Goal: Navigation & Orientation: Find specific page/section

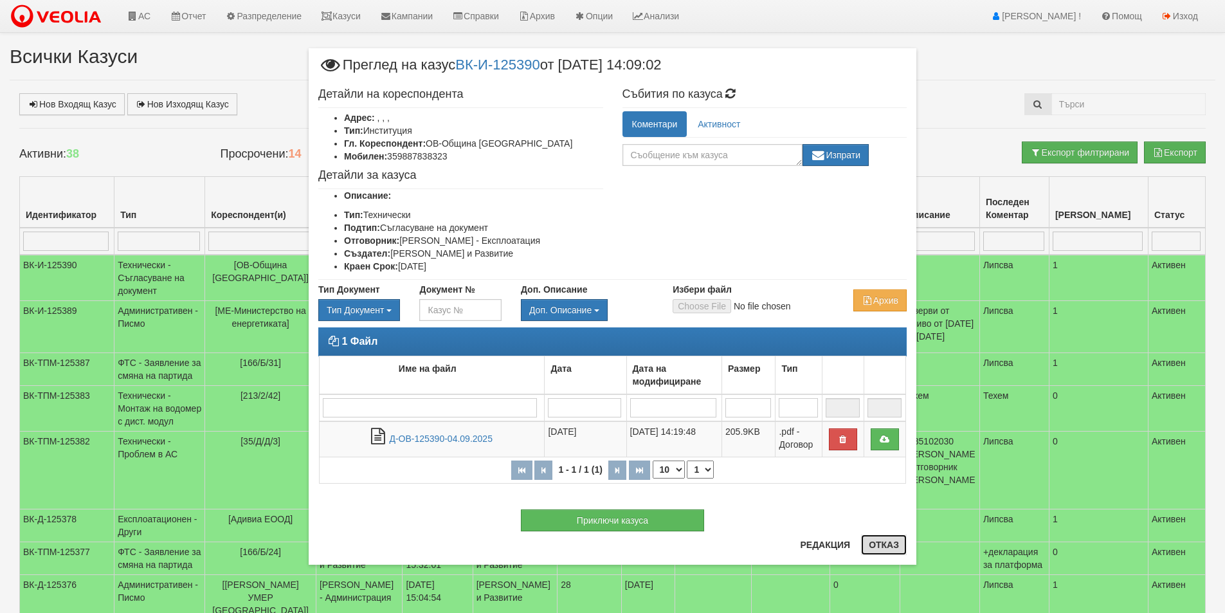
click at [888, 550] on button "Отказ" at bounding box center [884, 544] width 46 height 21
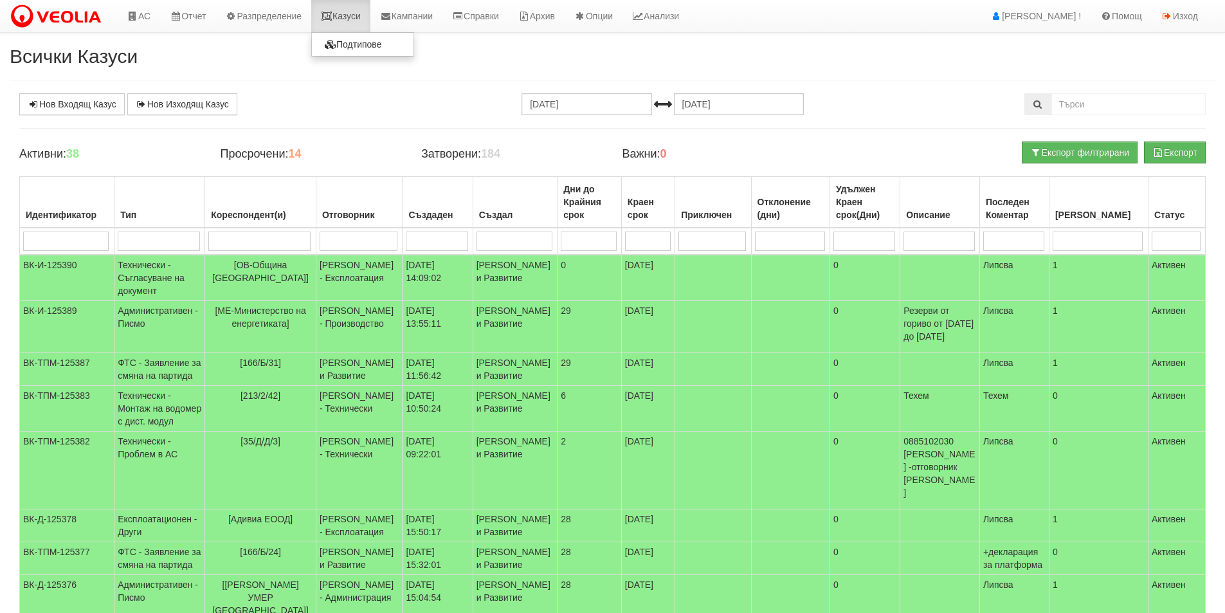
click at [360, 13] on link "Казуси" at bounding box center [340, 16] width 59 height 32
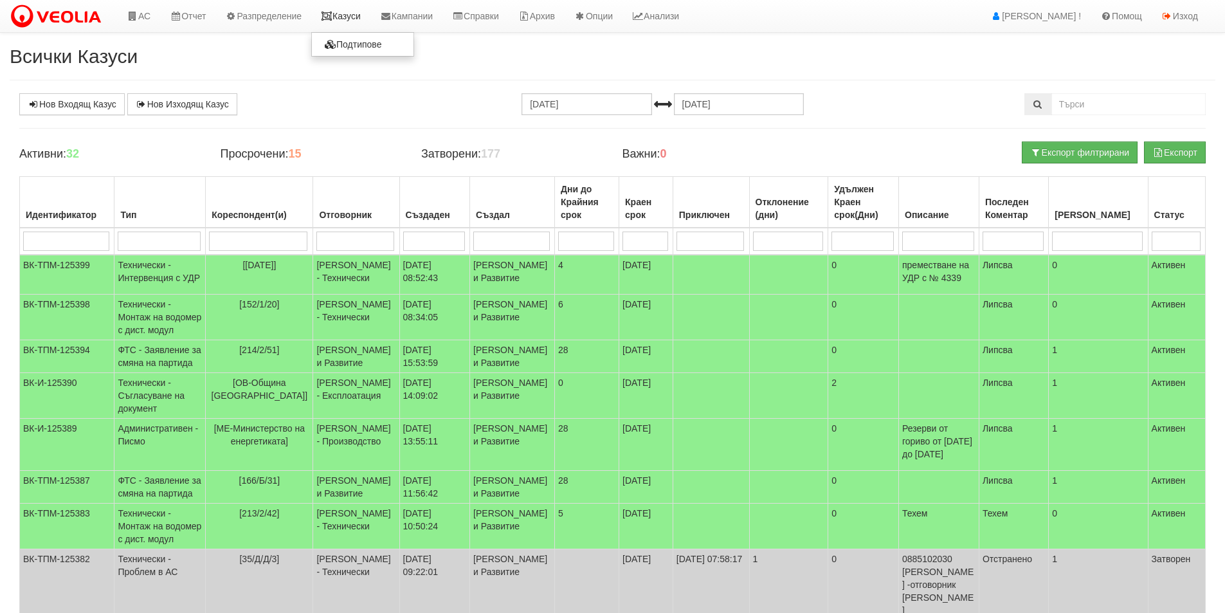
click at [370, 21] on link "Казуси" at bounding box center [340, 16] width 59 height 32
